Goal: Information Seeking & Learning: Learn about a topic

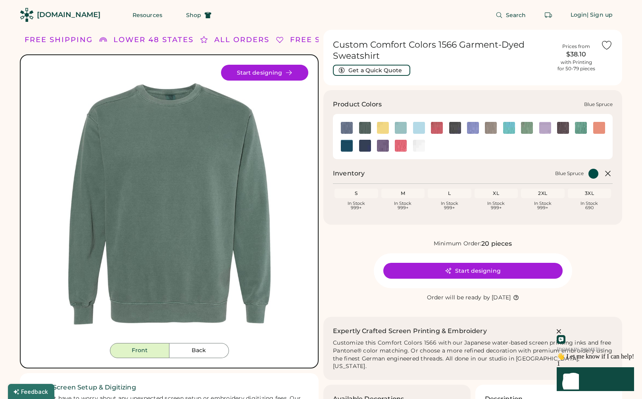
click at [362, 127] on img at bounding box center [365, 128] width 12 height 12
click at [489, 129] on img at bounding box center [491, 128] width 12 height 12
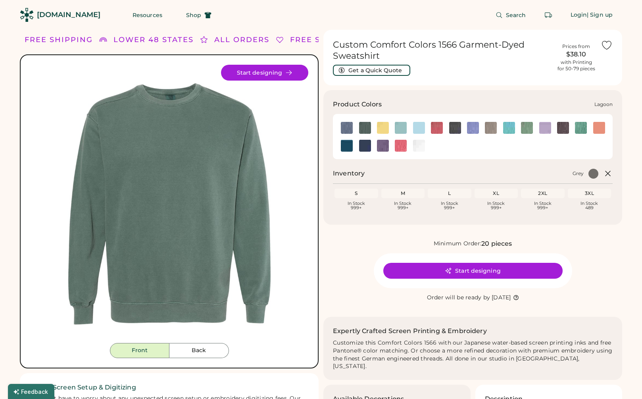
click at [506, 128] on img at bounding box center [510, 128] width 12 height 12
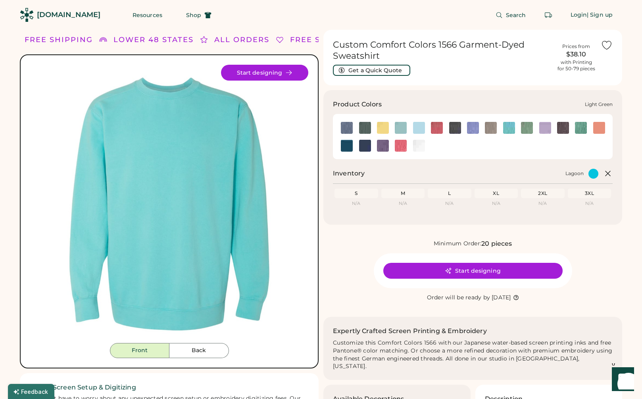
click at [529, 128] on img at bounding box center [527, 128] width 12 height 12
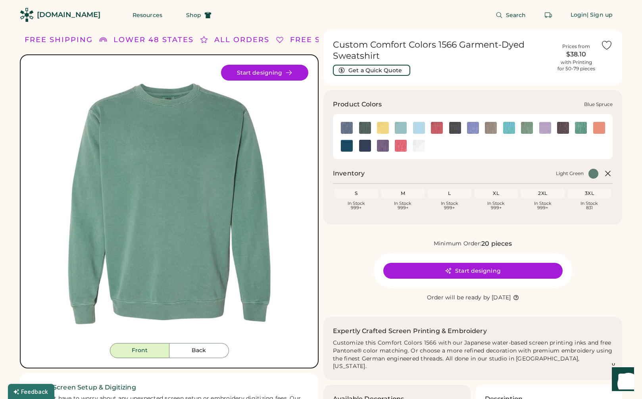
click at [363, 129] on img at bounding box center [365, 128] width 12 height 12
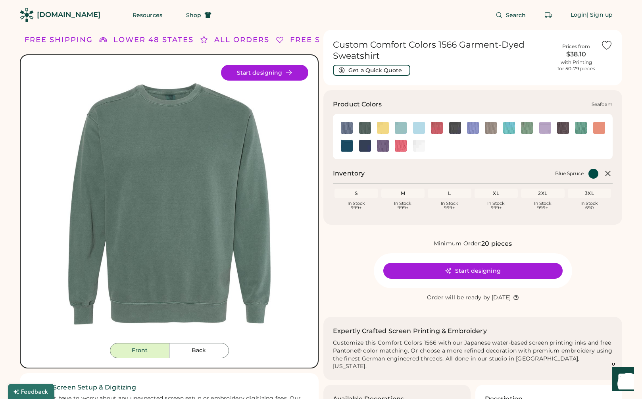
click at [587, 132] on img at bounding box center [581, 128] width 12 height 12
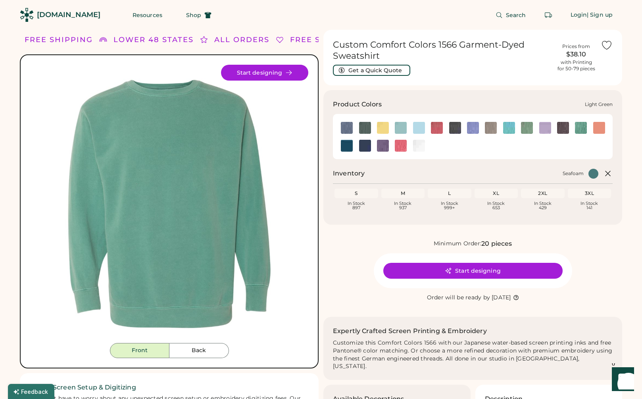
drag, startPoint x: 523, startPoint y: 128, endPoint x: 508, endPoint y: 127, distance: 14.8
click at [523, 128] on img at bounding box center [527, 128] width 12 height 12
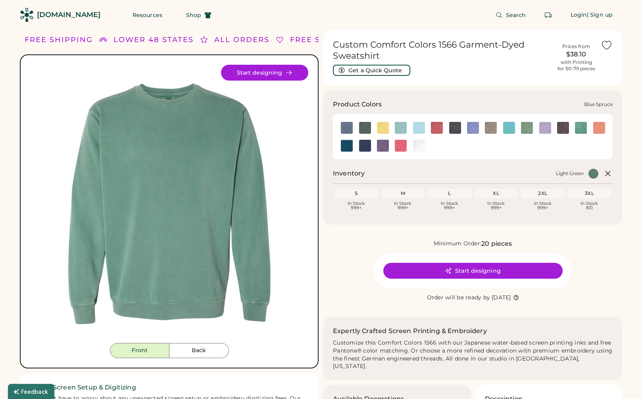
click at [359, 130] on div at bounding box center [365, 128] width 18 height 12
click at [361, 129] on img at bounding box center [365, 128] width 12 height 12
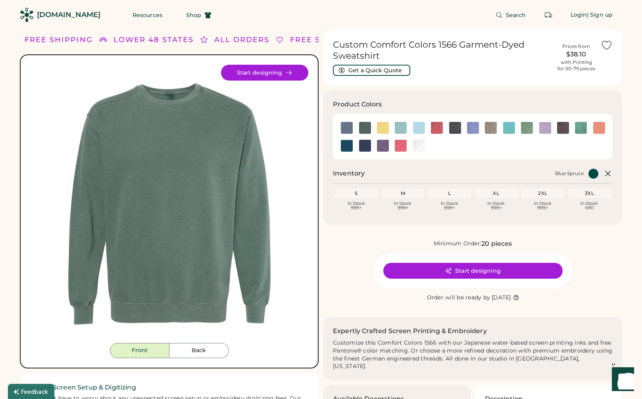
click at [160, 91] on img at bounding box center [169, 204] width 278 height 278
drag, startPoint x: 173, startPoint y: 93, endPoint x: 265, endPoint y: 60, distance: 97.8
click at [173, 93] on img at bounding box center [169, 204] width 278 height 278
drag, startPoint x: 186, startPoint y: 342, endPoint x: 191, endPoint y: 347, distance: 7.3
click at [186, 342] on img at bounding box center [169, 204] width 278 height 278
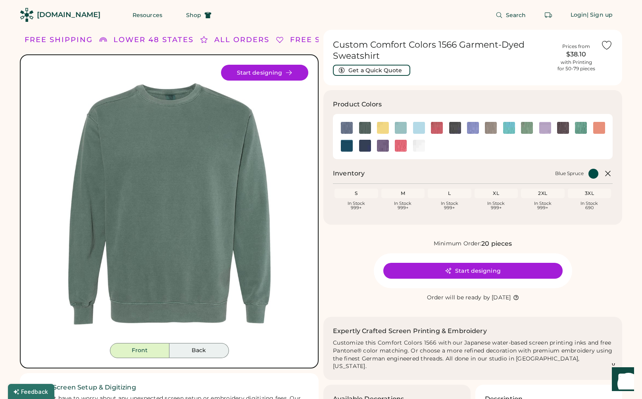
click at [192, 349] on button "Back" at bounding box center [200, 350] width 60 height 15
click at [193, 351] on button "Back" at bounding box center [200, 350] width 60 height 15
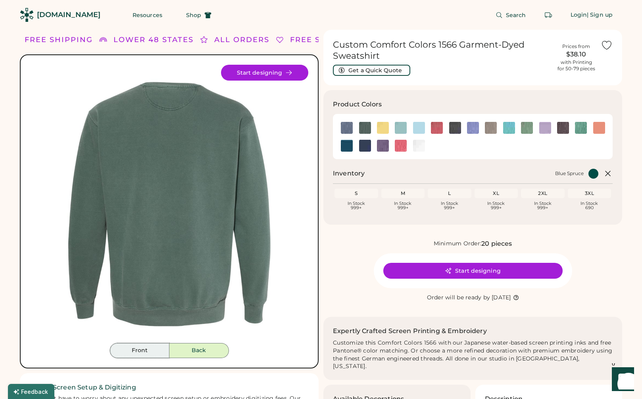
click at [135, 347] on button "Front" at bounding box center [140, 350] width 60 height 15
